Goal: Transaction & Acquisition: Subscribe to service/newsletter

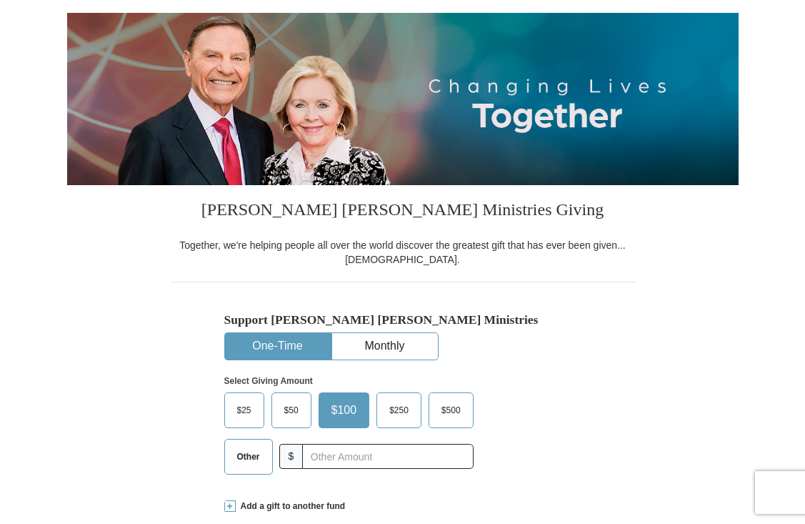
scroll to position [137, 0]
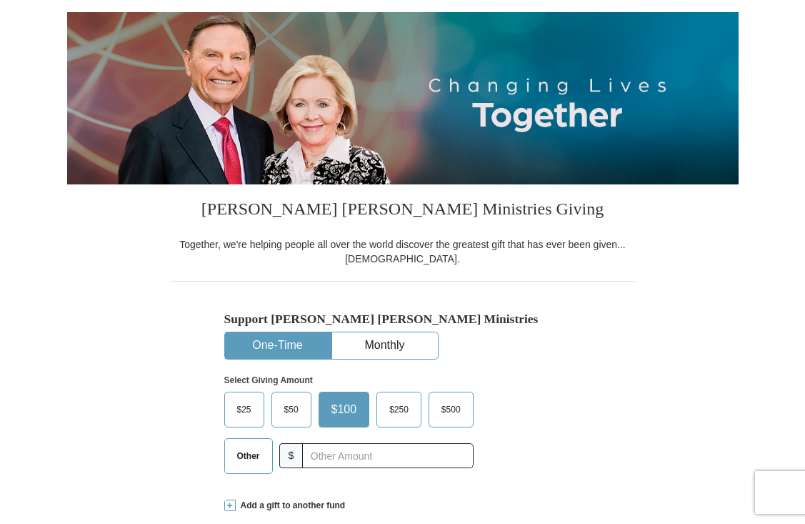
click at [291, 409] on span "$50" at bounding box center [291, 409] width 29 height 21
click at [0, 0] on input "$50" at bounding box center [0, 0] width 0 height 0
click at [371, 344] on button "Monthly" at bounding box center [385, 345] width 106 height 26
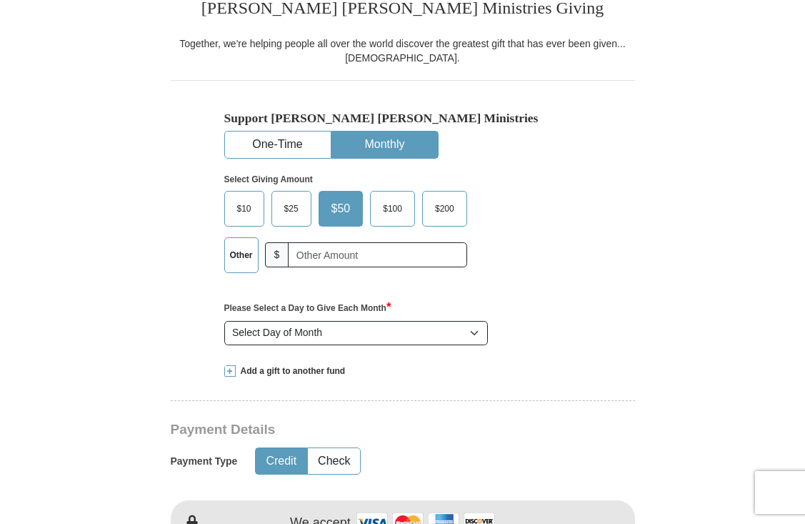
scroll to position [339, 0]
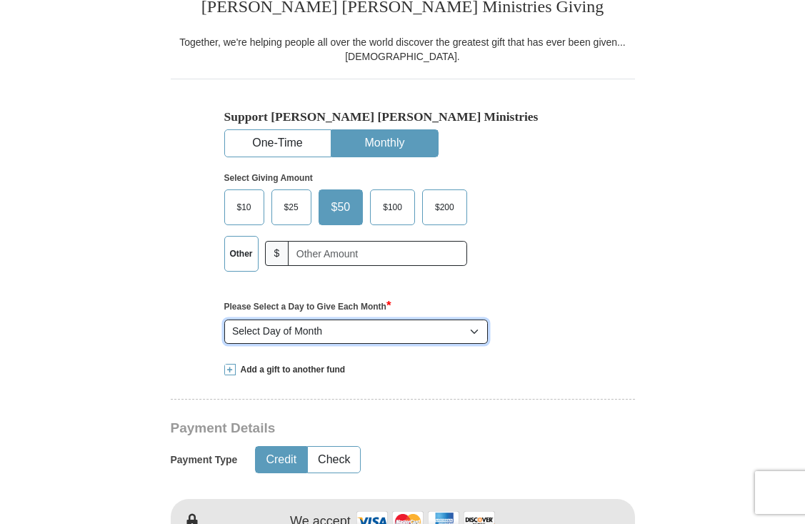
select select "15"
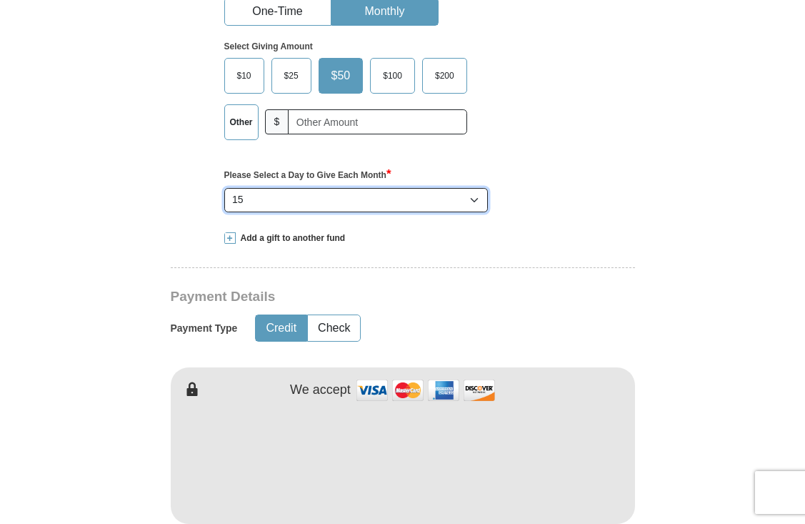
scroll to position [472, 0]
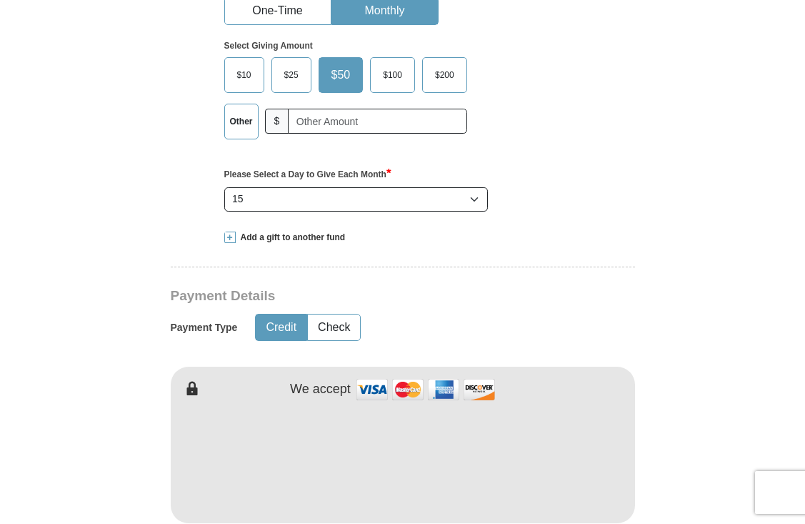
click at [276, 327] on button "Credit" at bounding box center [281, 327] width 51 height 26
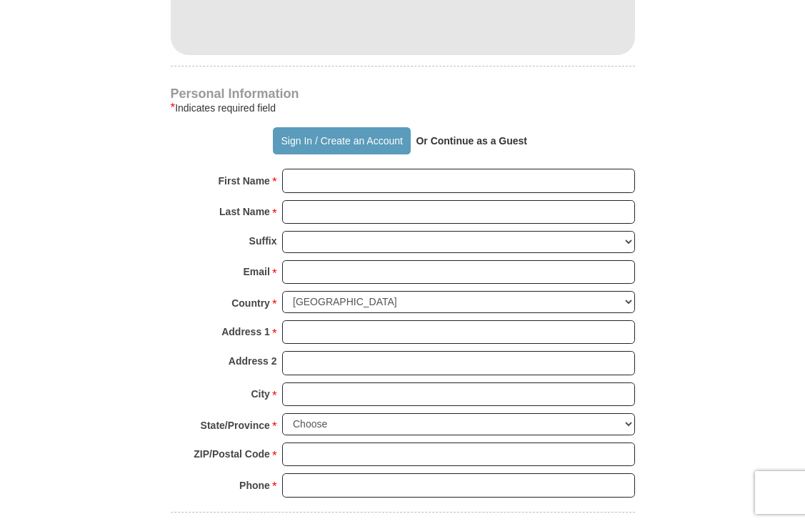
scroll to position [940, 0]
click at [340, 138] on button "Sign In / Create an Account" at bounding box center [342, 139] width 138 height 27
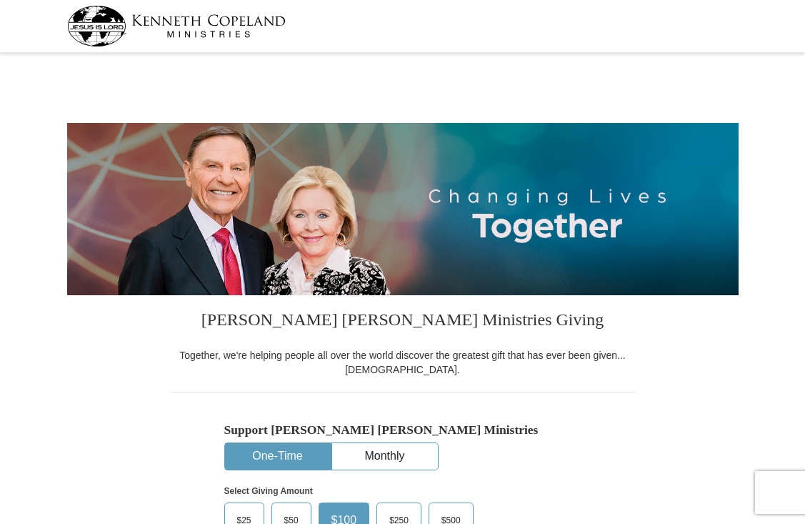
select select "MI"
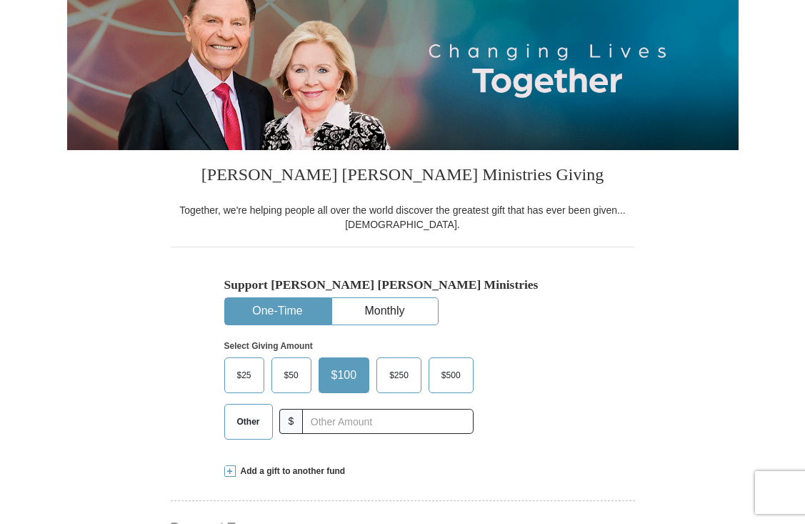
scroll to position [146, 0]
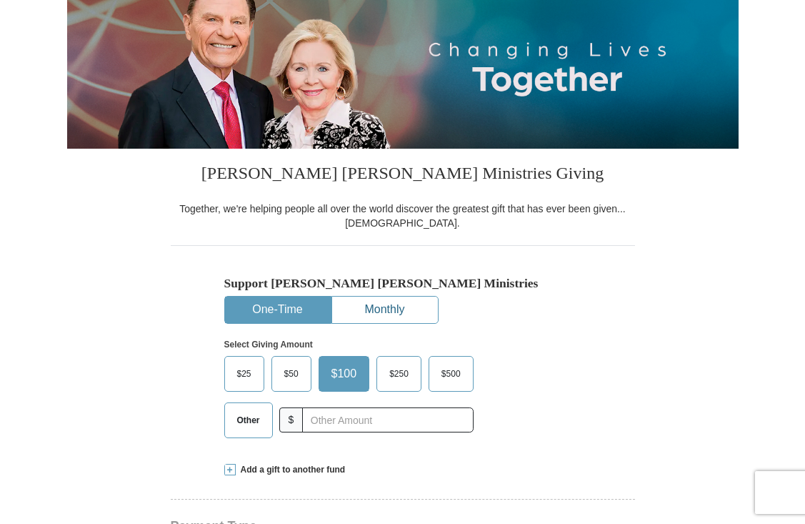
click at [370, 310] on button "Monthly" at bounding box center [385, 310] width 106 height 26
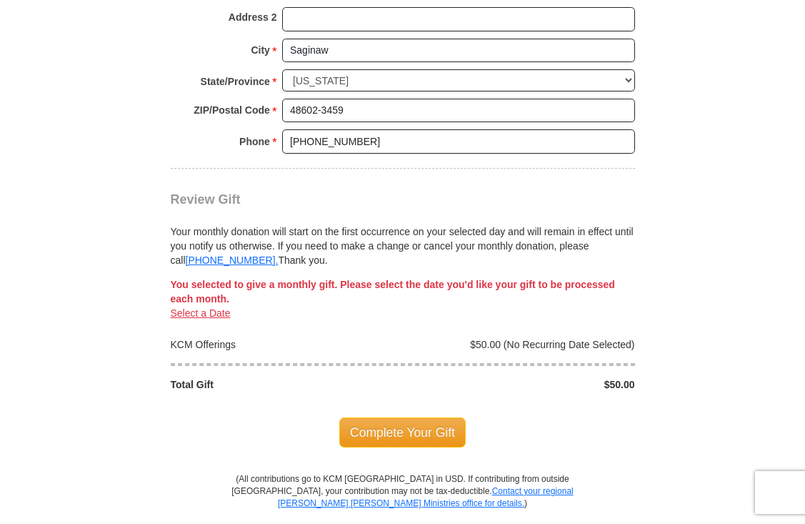
scroll to position [1204, 0]
click at [209, 307] on link "Select a Date" at bounding box center [201, 312] width 60 height 11
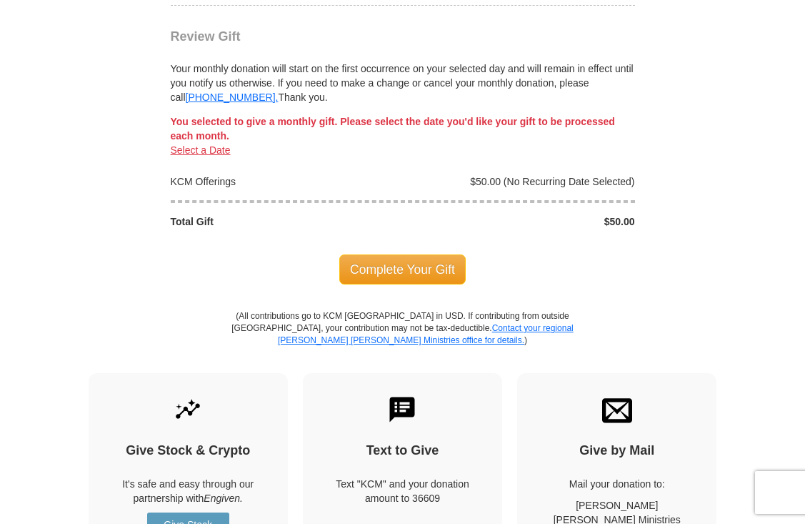
scroll to position [1369, 0]
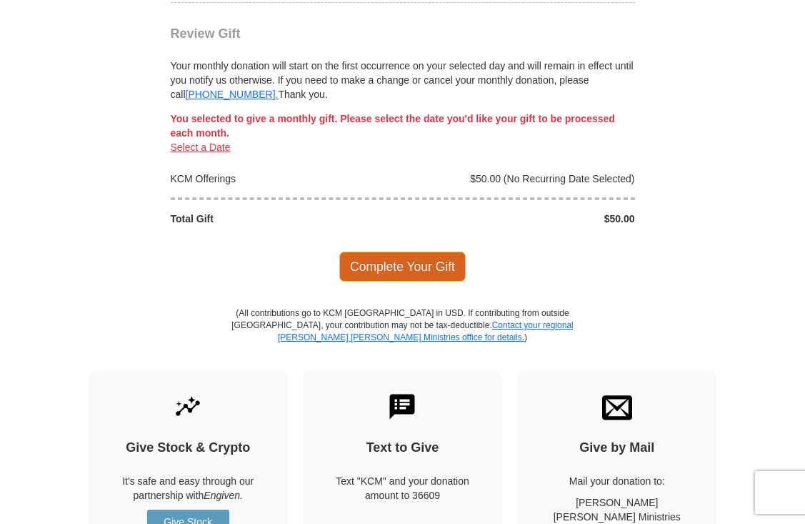
click at [405, 251] on span "Complete Your Gift" at bounding box center [402, 266] width 126 height 30
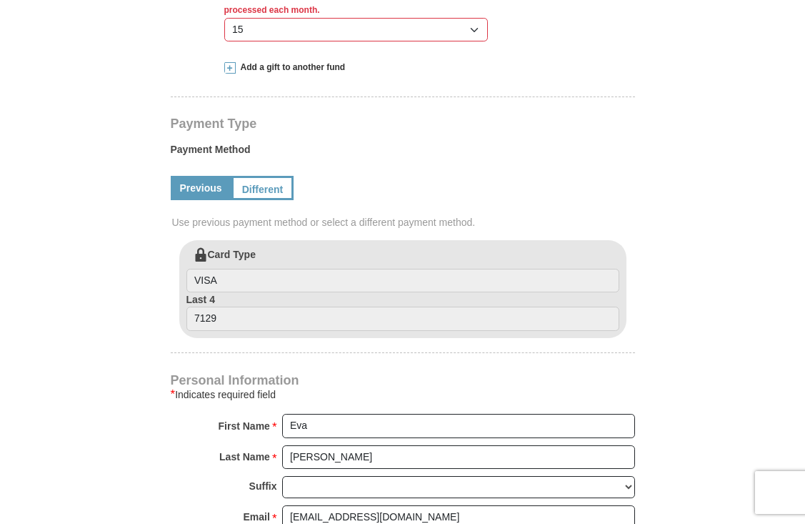
scroll to position [627, 0]
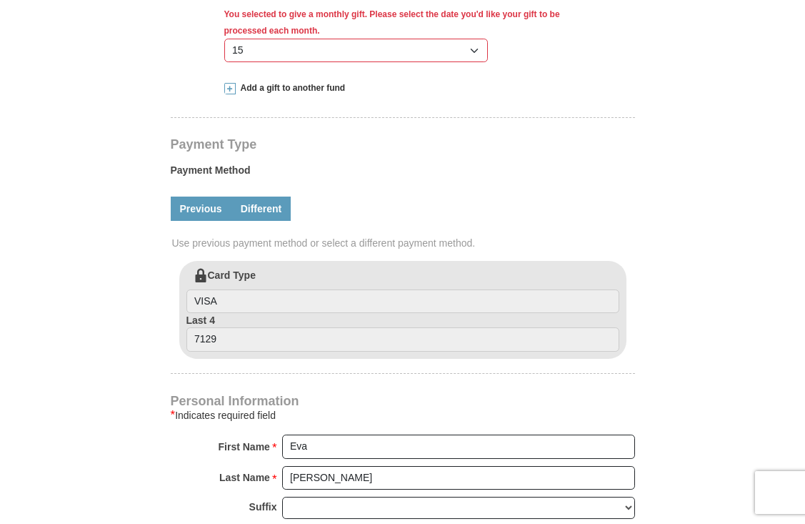
click at [260, 206] on link "Different" at bounding box center [261, 208] width 60 height 24
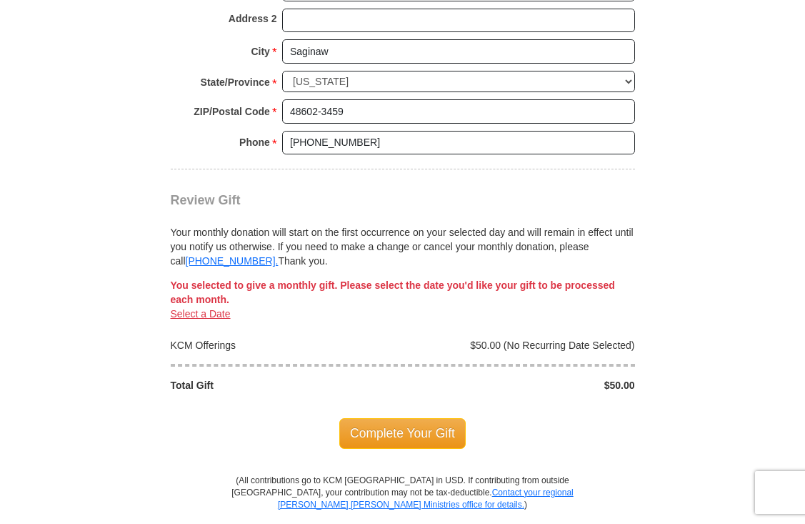
scroll to position [1385, 0]
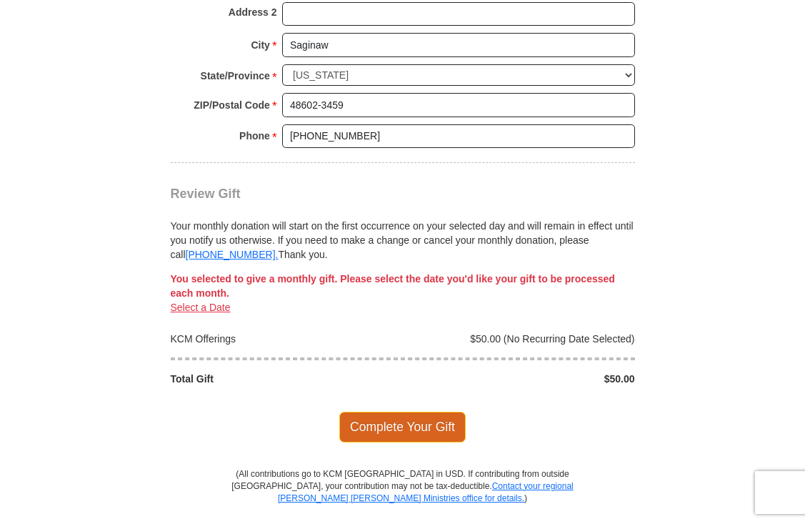
click at [392, 412] on span "Complete Your Gift" at bounding box center [402, 427] width 126 height 30
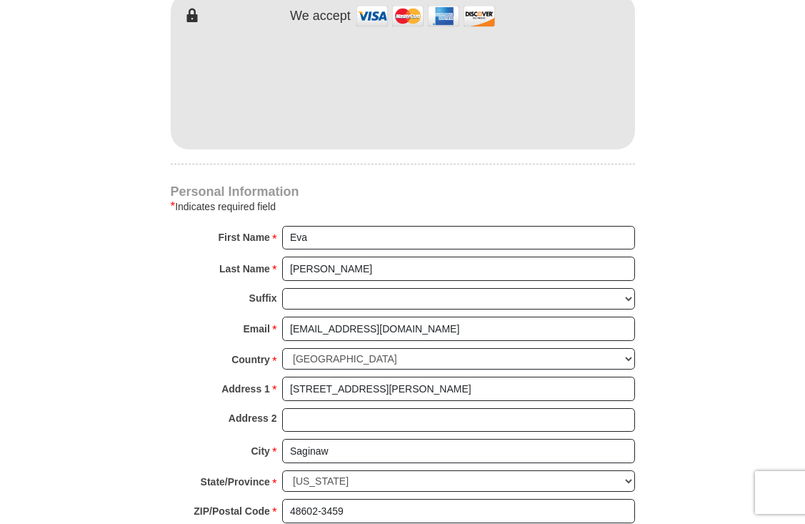
scroll to position [876, 0]
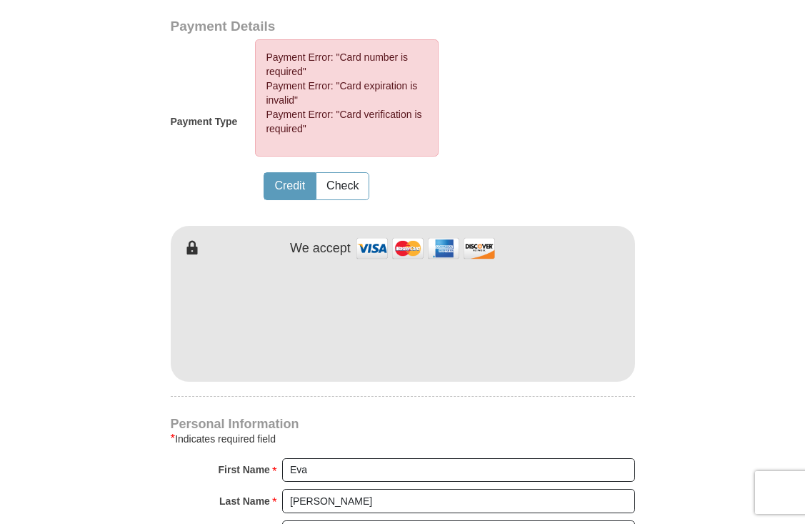
click at [335, 424] on h4 "Personal Information" at bounding box center [403, 423] width 464 height 11
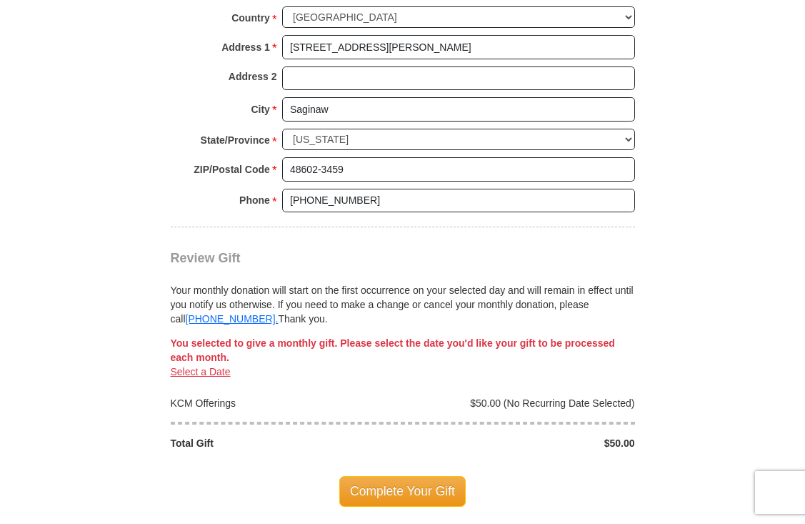
scroll to position [1453, 0]
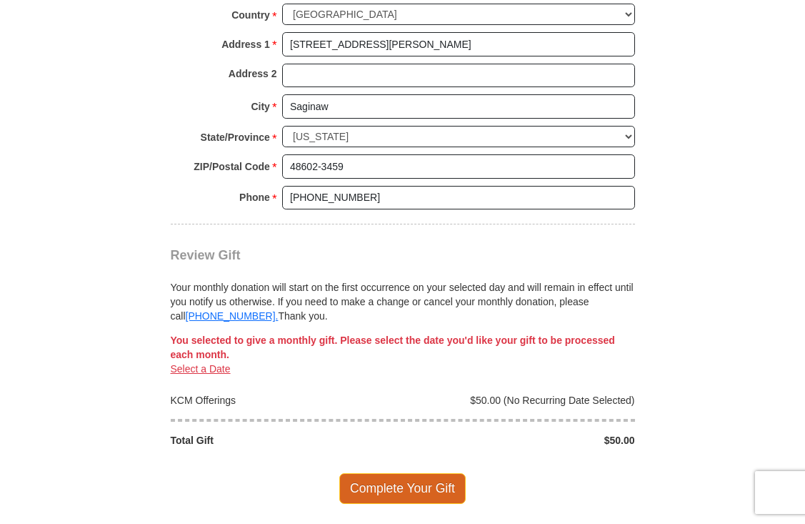
click at [408, 473] on span "Complete Your Gift" at bounding box center [402, 488] width 126 height 30
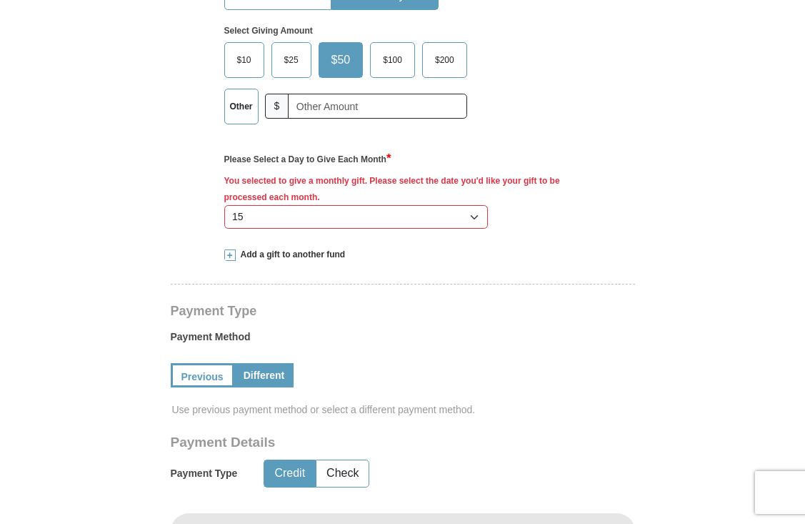
scroll to position [459, 0]
select select "20"
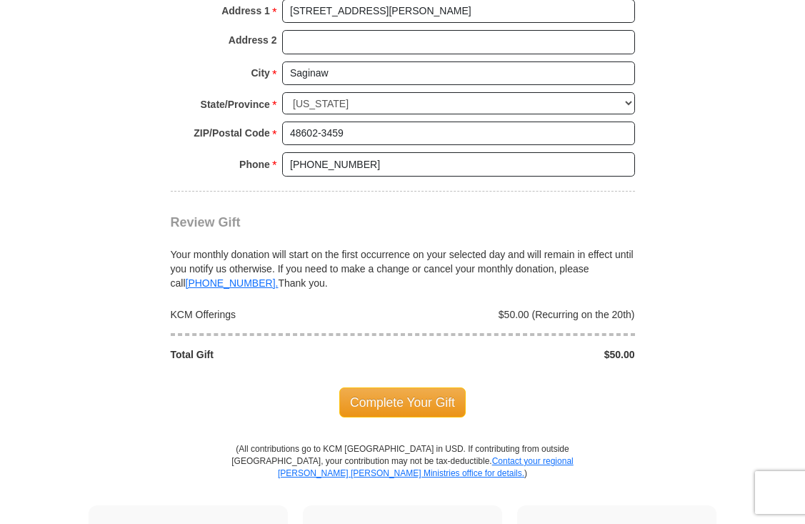
scroll to position [1345, 0]
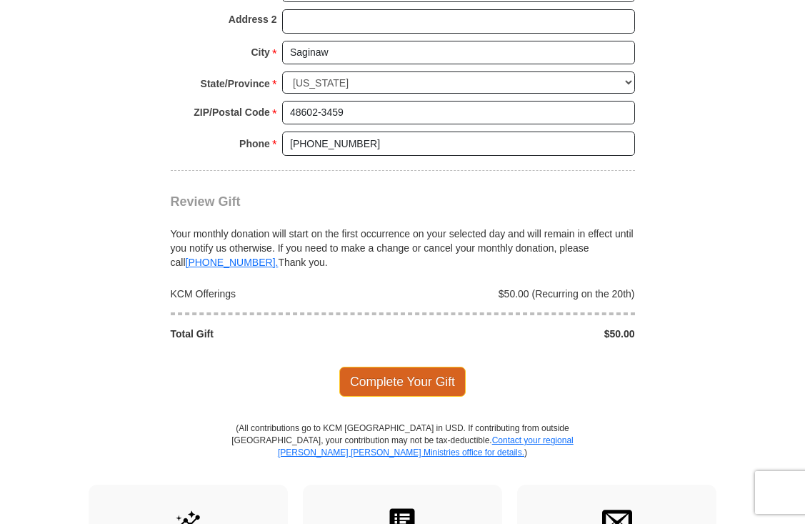
click at [402, 367] on span "Complete Your Gift" at bounding box center [402, 382] width 126 height 30
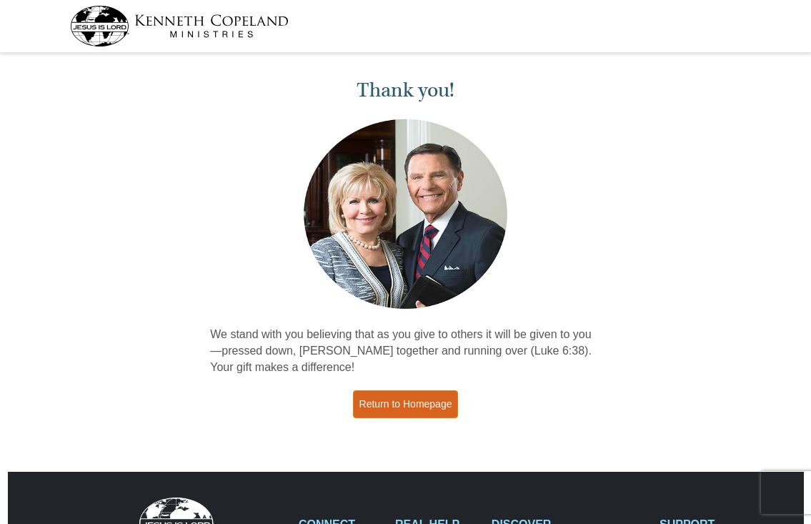
click at [411, 398] on link "Return to Homepage" at bounding box center [406, 404] width 106 height 28
